Goal: Answer question/provide support: Share knowledge or assist other users

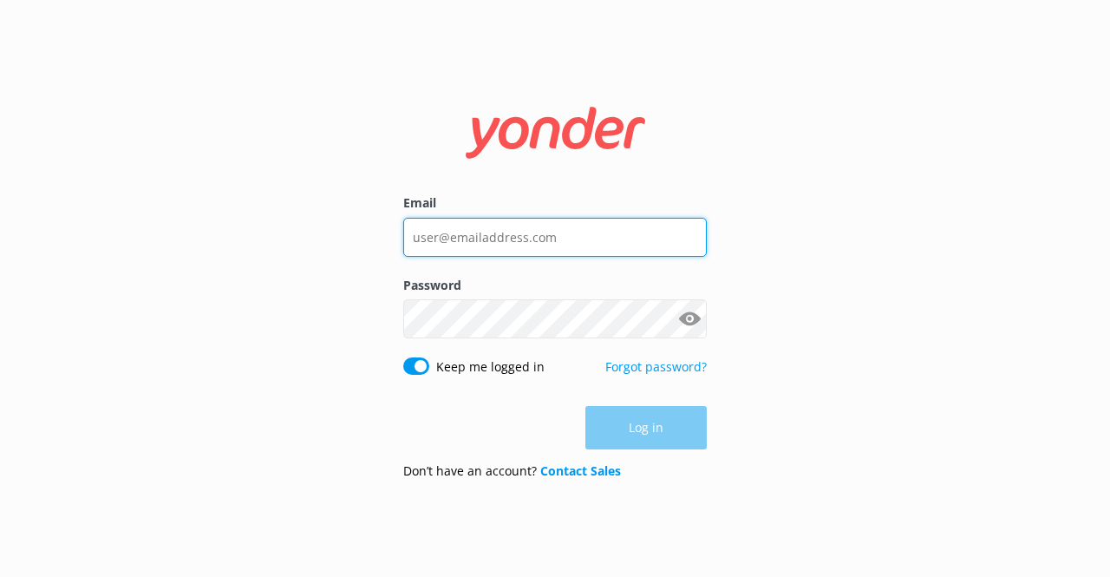
type input "[EMAIL_ADDRESS][DOMAIN_NAME]"
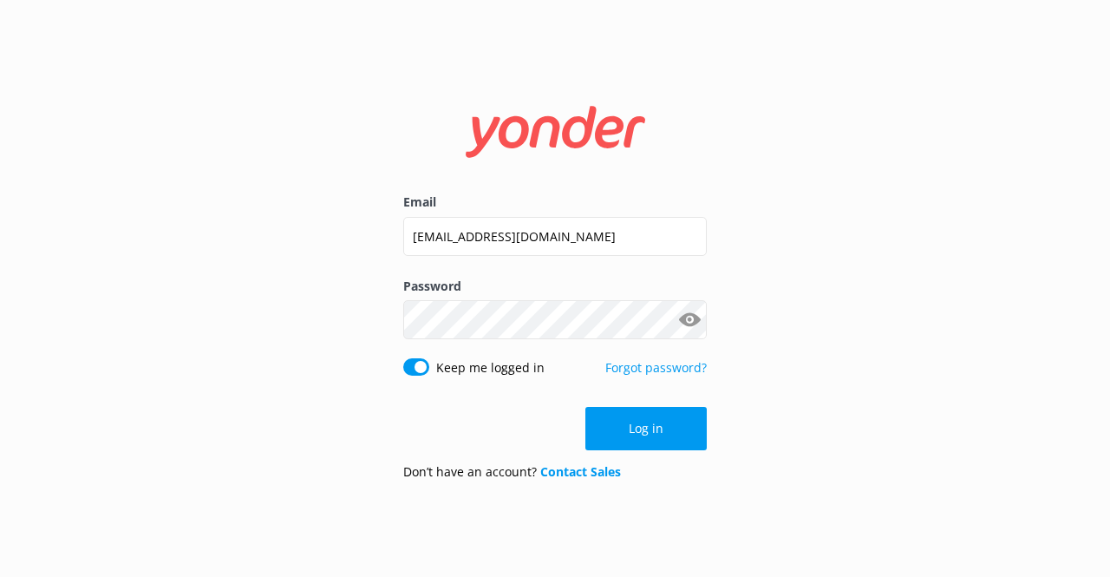
click at [608, 426] on div "Log in" at bounding box center [554, 428] width 303 height 43
click at [612, 421] on button "Log in" at bounding box center [645, 428] width 121 height 43
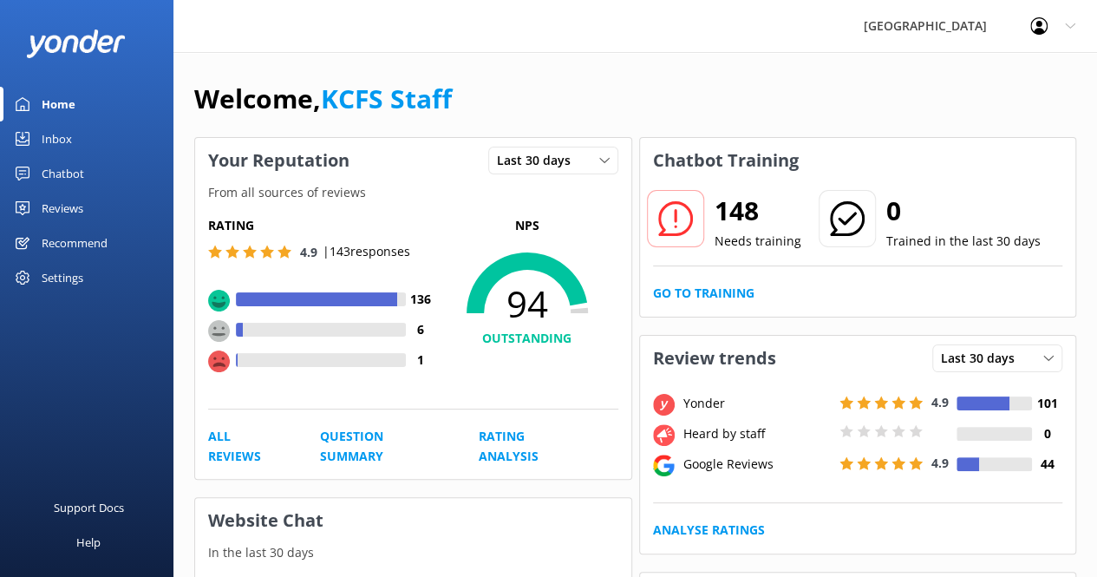
click at [75, 171] on div "Chatbot" at bounding box center [63, 173] width 42 height 35
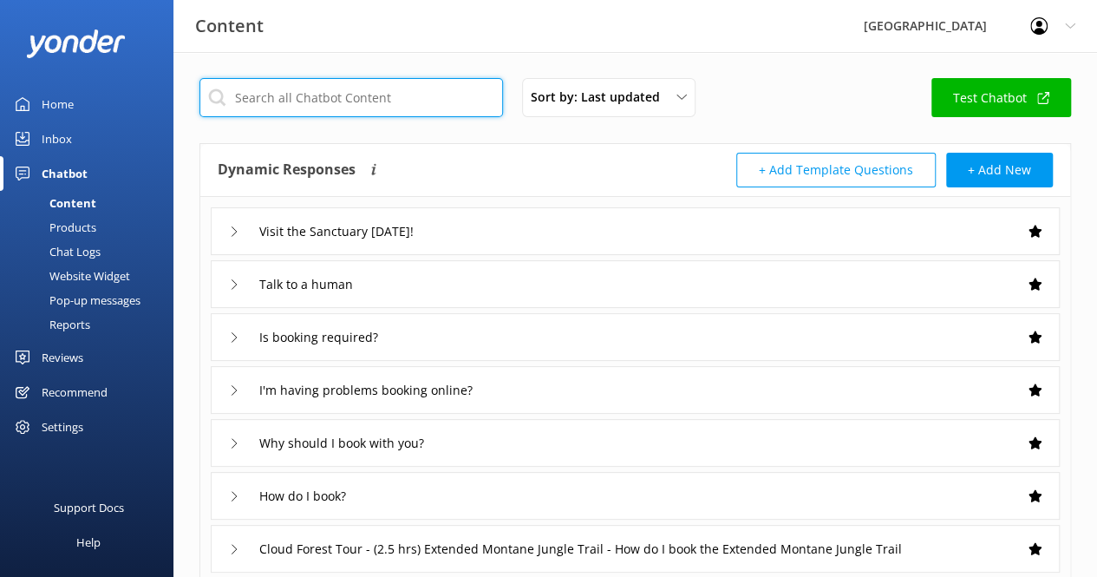
click at [362, 108] on input "text" at bounding box center [350, 97] width 303 height 39
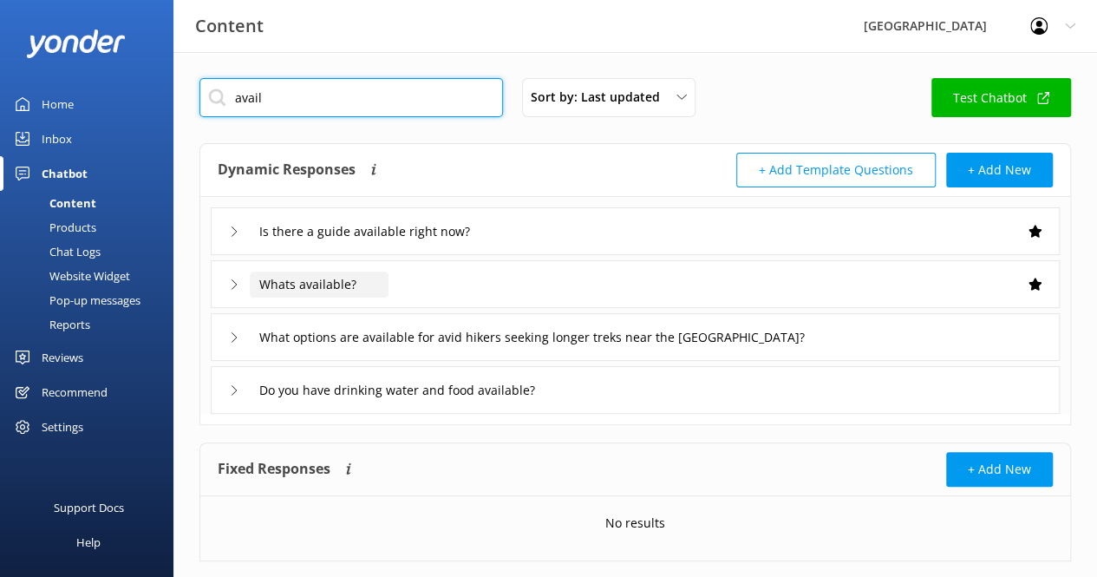
type input "avail"
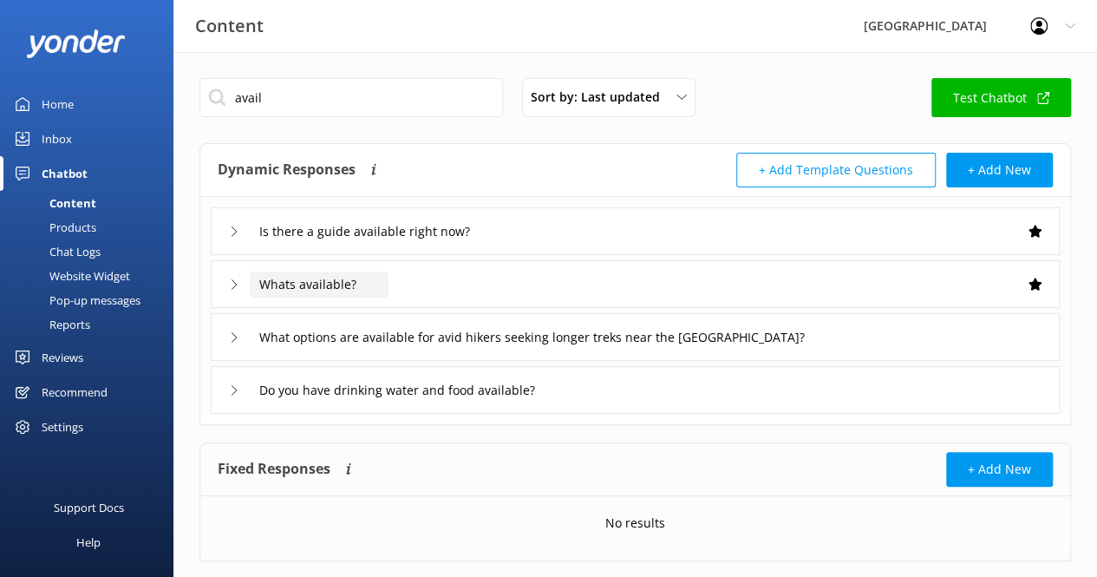
click at [319, 294] on input "Whats available?" at bounding box center [319, 284] width 139 height 26
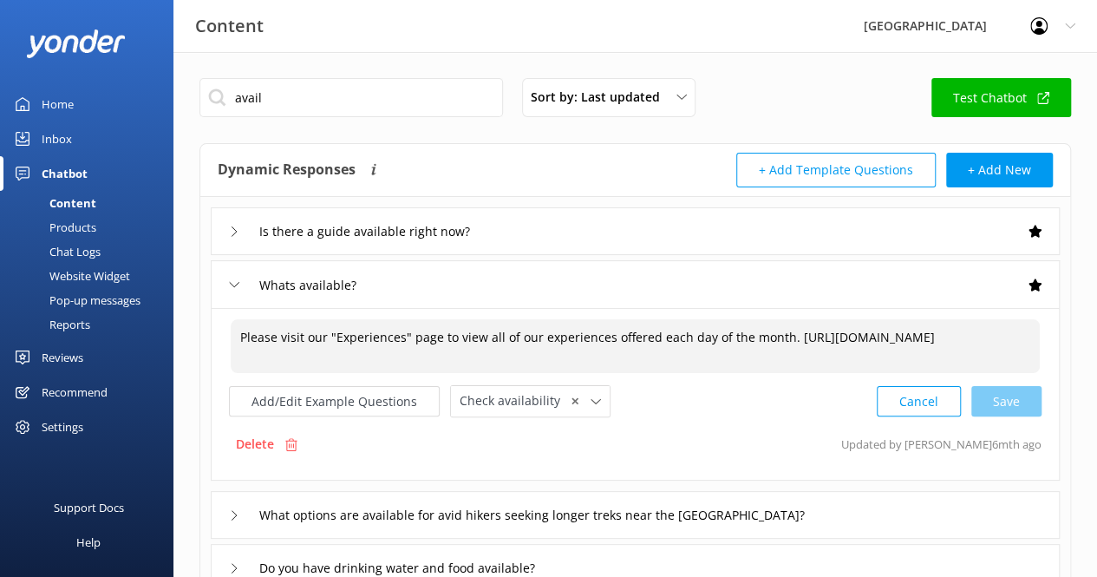
drag, startPoint x: 521, startPoint y: 357, endPoint x: 231, endPoint y: 337, distance: 291.1
click at [231, 337] on textarea "Please visit our "Experiences" page to view all of our experiences offered each…" at bounding box center [635, 346] width 809 height 54
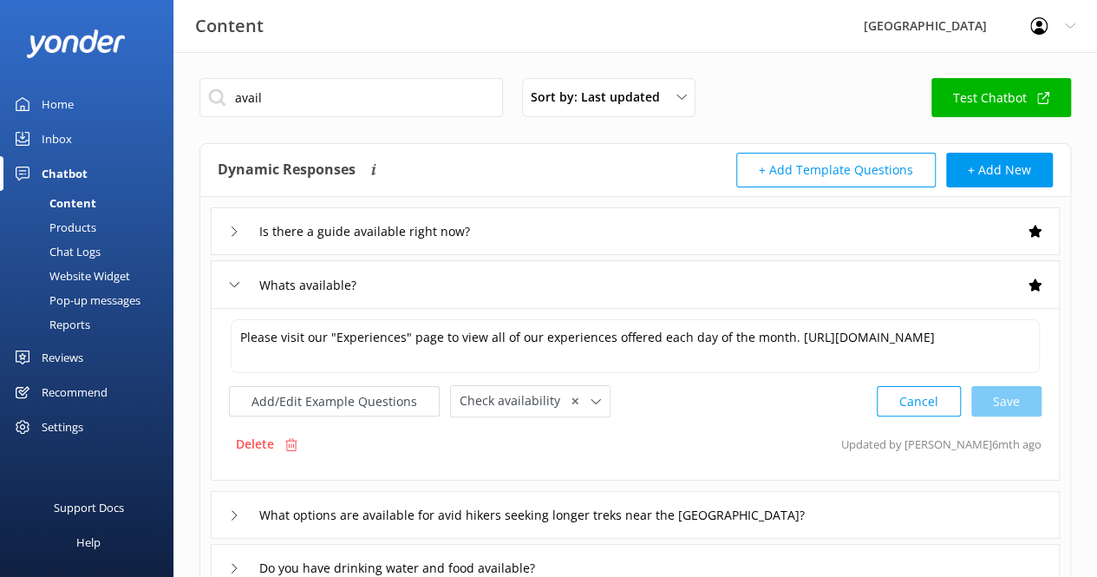
click at [71, 355] on div "Reviews" at bounding box center [63, 357] width 42 height 35
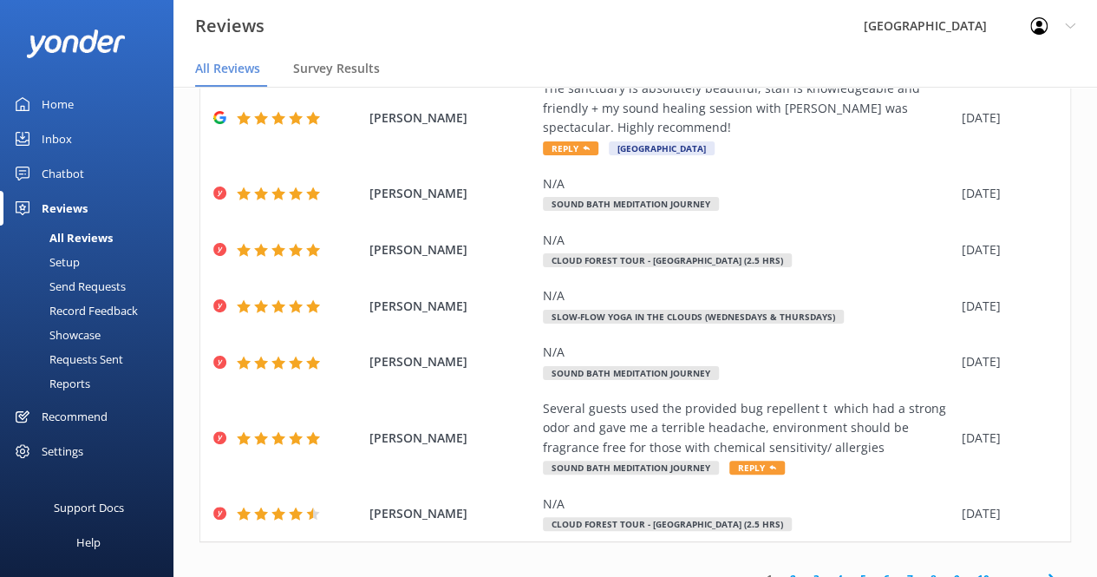
scroll to position [357, 0]
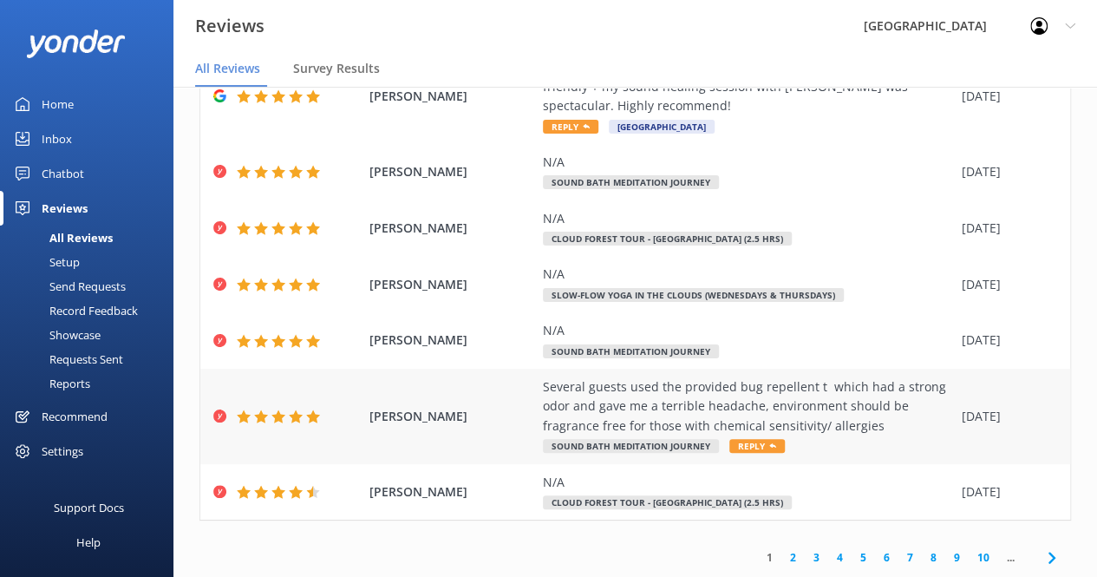
click at [784, 413] on div "Several guests used the provided bug repellent t which had a strong odor and ga…" at bounding box center [748, 406] width 410 height 58
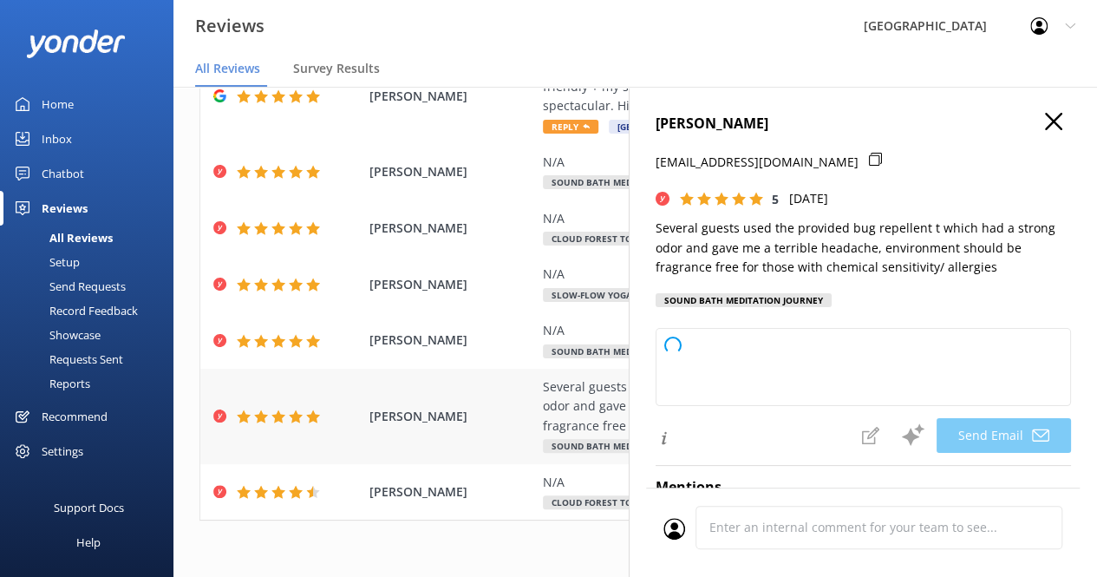
type textarea "Thank you so much for your feedback, Juli, and for your perfect rating! We’re s…"
